Goal: Contribute content

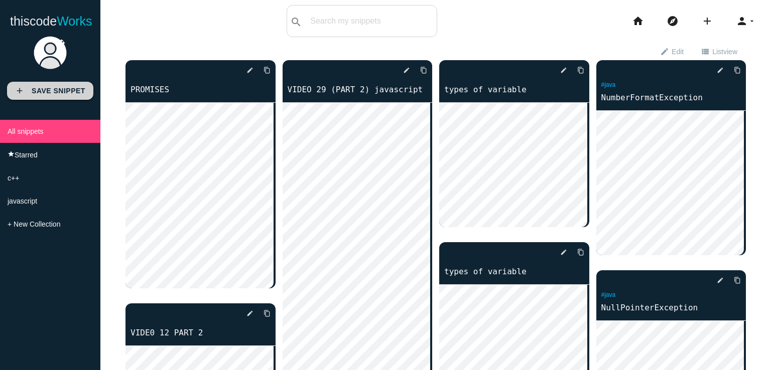
click at [74, 84] on link "add Save Snippet" at bounding box center [50, 91] width 86 height 18
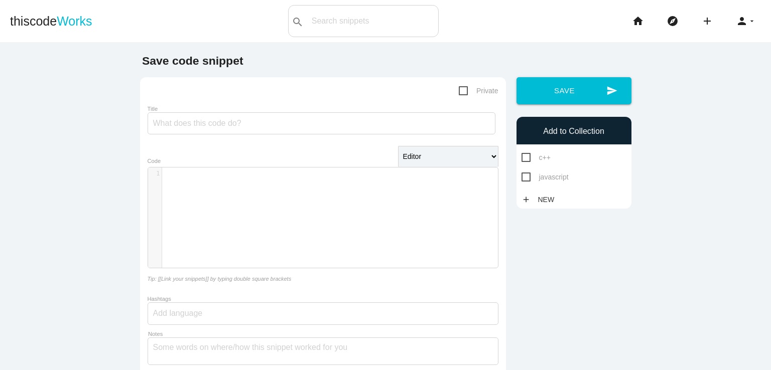
scroll to position [3, 0]
click at [289, 185] on div "​ x 1 ​" at bounding box center [330, 225] width 365 height 115
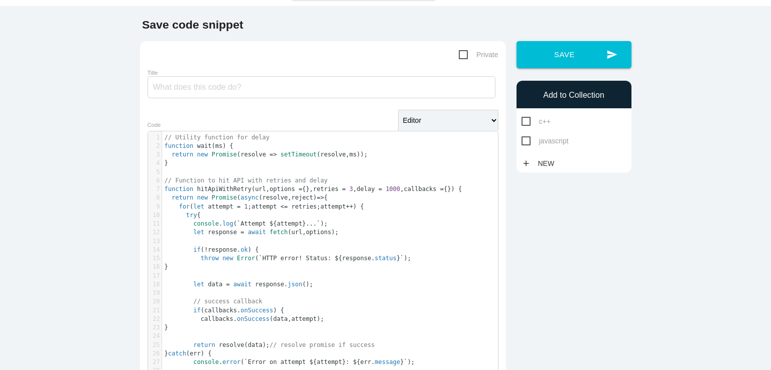
scroll to position [0, 0]
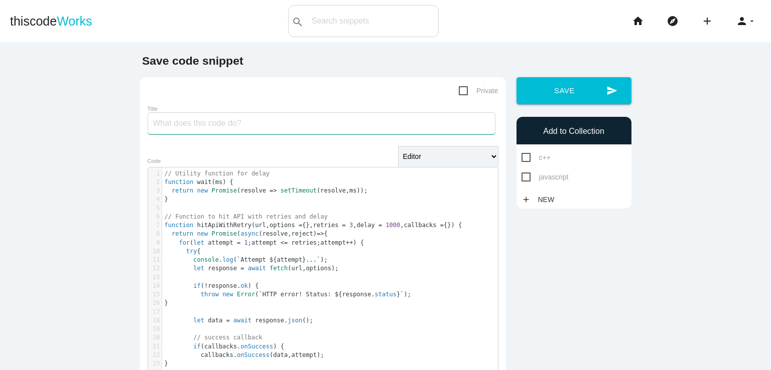
click at [187, 125] on input "Title" at bounding box center [322, 123] width 348 height 22
type input "HARDEST PROMISES"
click at [521, 175] on span "javascript" at bounding box center [544, 177] width 47 height 13
click at [521, 175] on input "javascript" at bounding box center [524, 174] width 7 height 7
checkbox input "true"
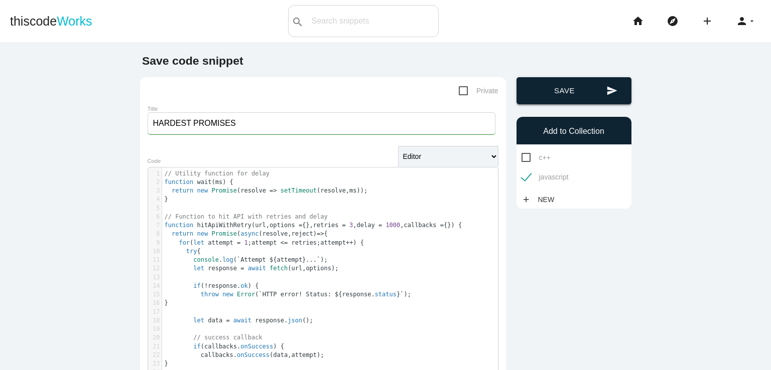
click at [611, 83] on icon "send" at bounding box center [611, 90] width 11 height 27
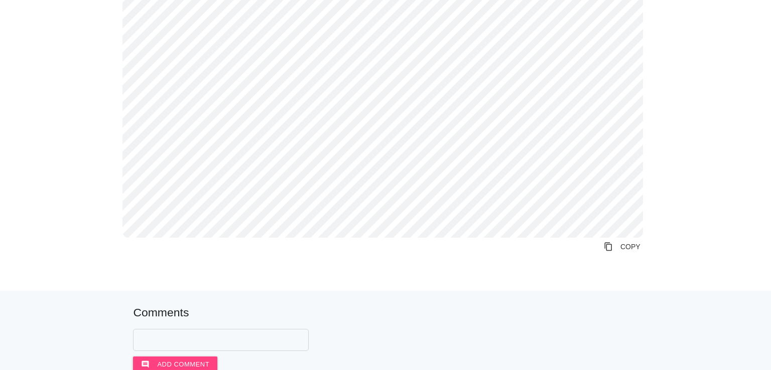
scroll to position [433, 0]
